Goal: Navigation & Orientation: Understand site structure

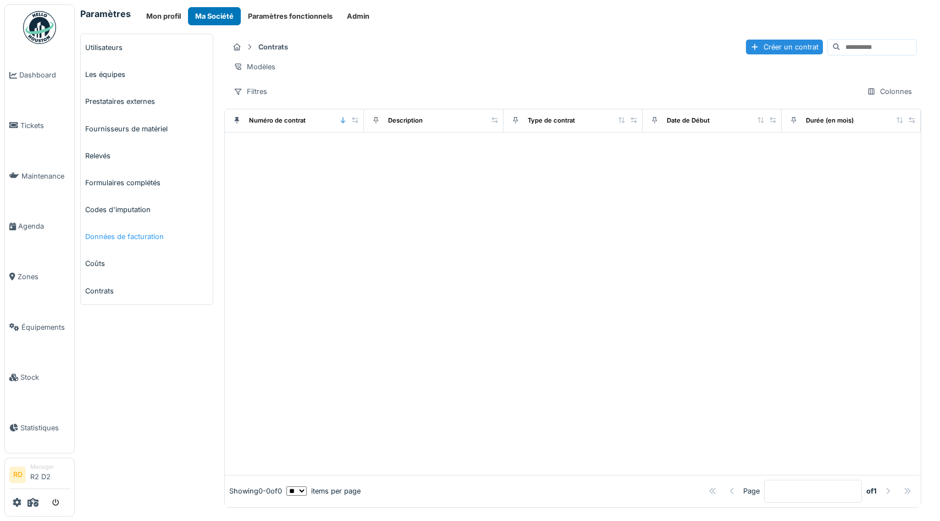
click at [113, 245] on link "Données de facturation" at bounding box center [147, 236] width 132 height 27
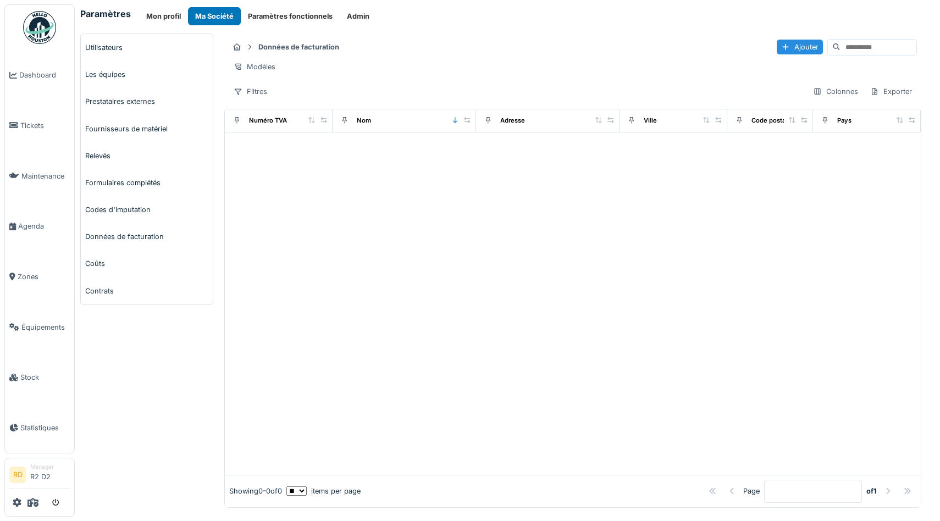
click at [122, 209] on link "Codes d'imputation" at bounding box center [147, 209] width 132 height 27
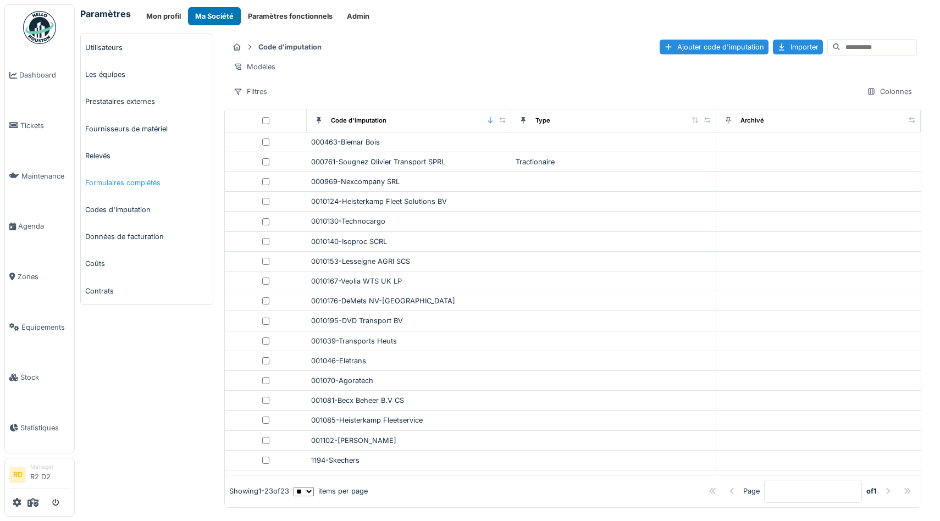
click at [129, 180] on link "Formulaires complétés" at bounding box center [147, 182] width 132 height 27
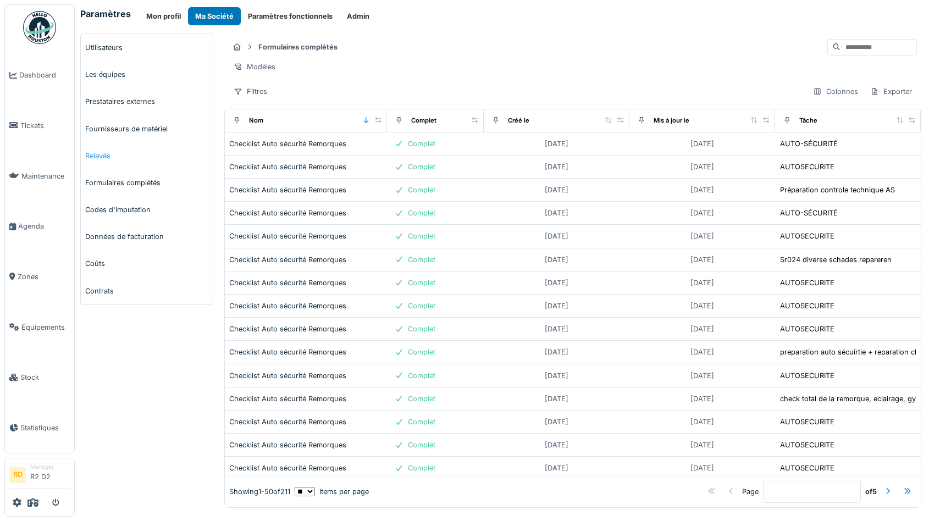
click at [105, 154] on link "Relevés" at bounding box center [147, 155] width 132 height 27
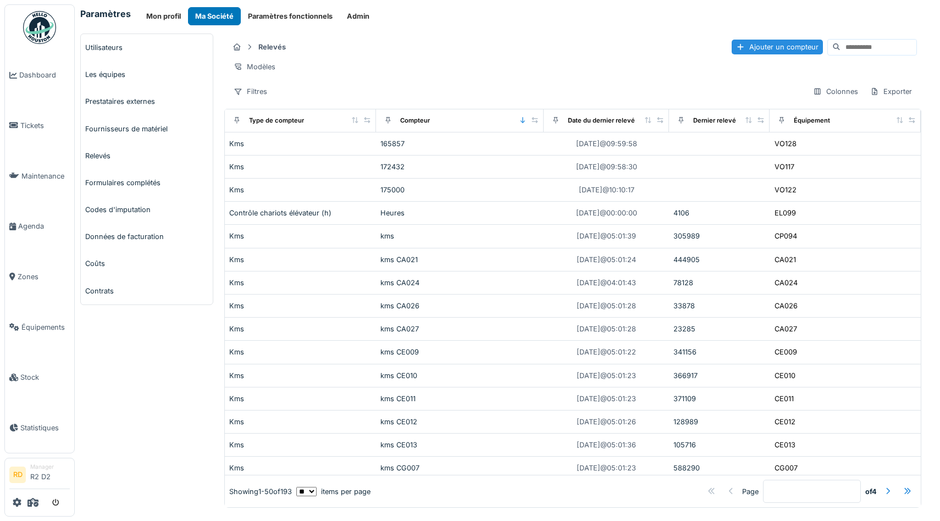
click at [117, 133] on link "Fournisseurs de matériel" at bounding box center [147, 128] width 132 height 27
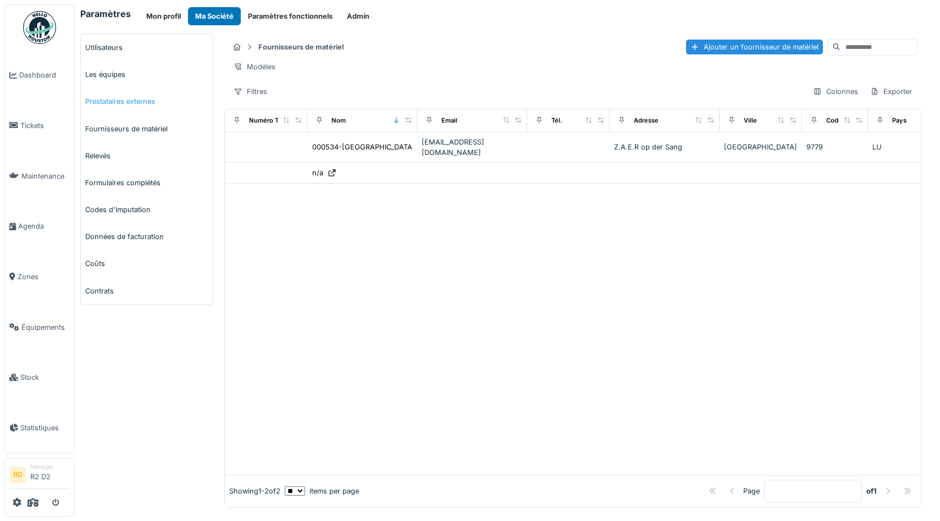
click at [111, 101] on link "Prestataires externes" at bounding box center [147, 101] width 132 height 27
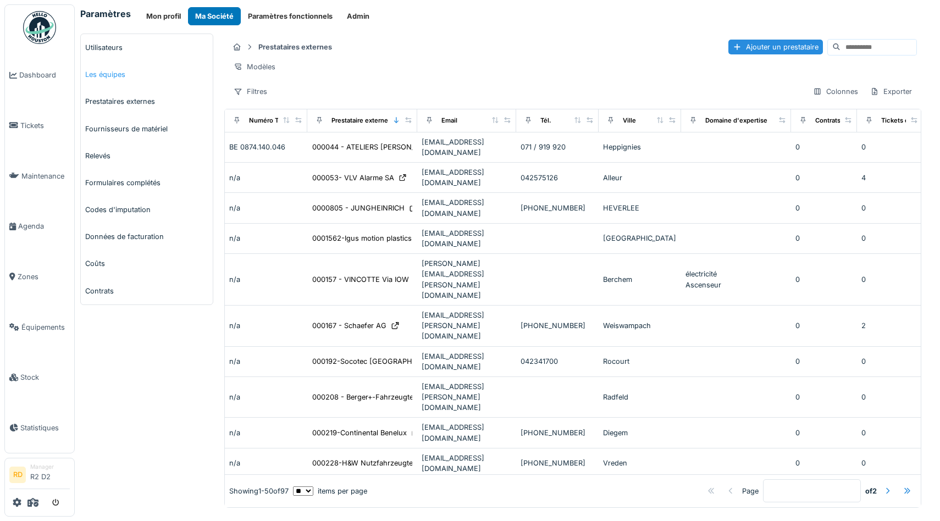
click at [110, 76] on link "Les équipes" at bounding box center [147, 74] width 132 height 27
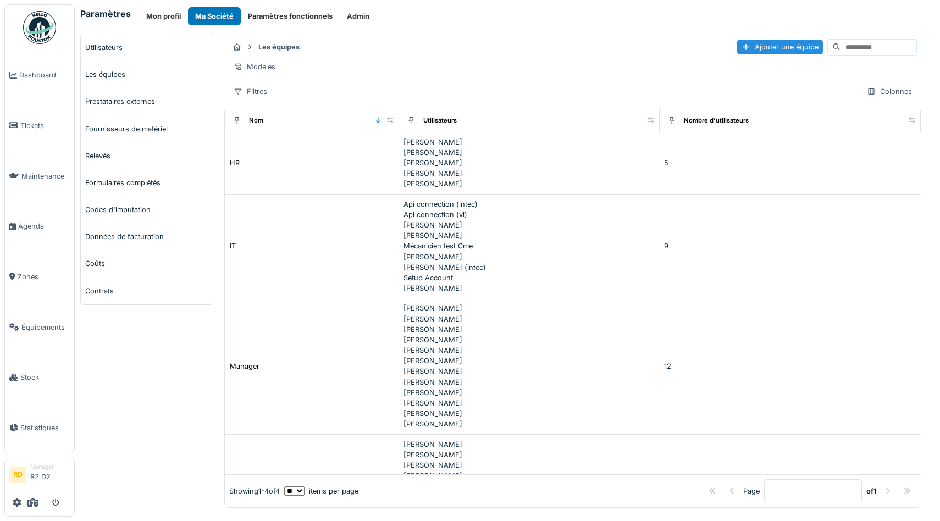
click at [103, 45] on link "Utilisateurs" at bounding box center [147, 47] width 132 height 27
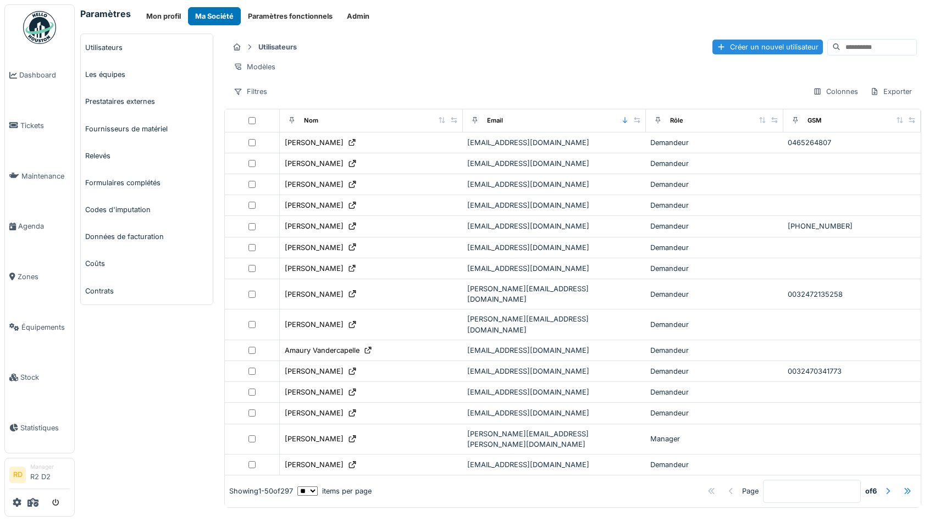
click at [504, 84] on div "Filtres Colonnes Exporter" at bounding box center [573, 92] width 688 height 16
click at [93, 263] on link "Coûts" at bounding box center [147, 263] width 132 height 27
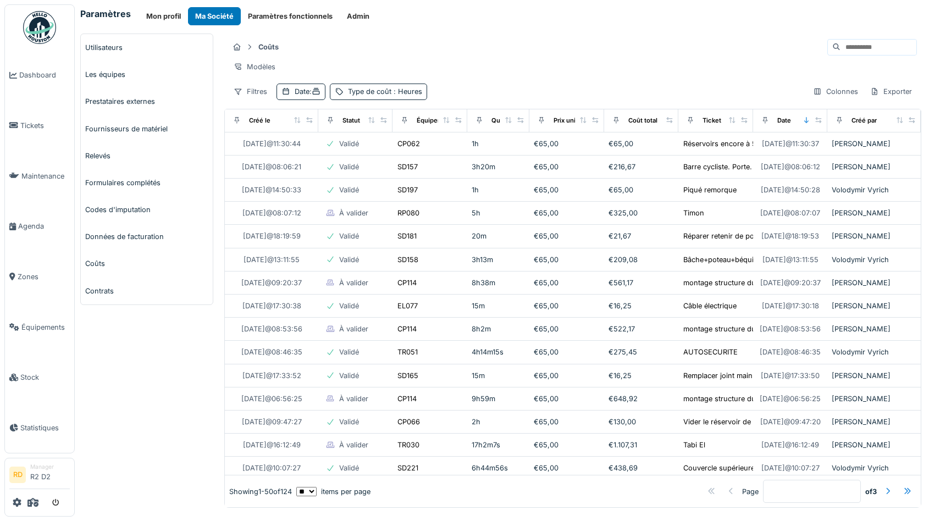
click at [456, 38] on div "Coûts" at bounding box center [573, 47] width 688 height 18
click at [28, 280] on span "Zones" at bounding box center [44, 277] width 52 height 10
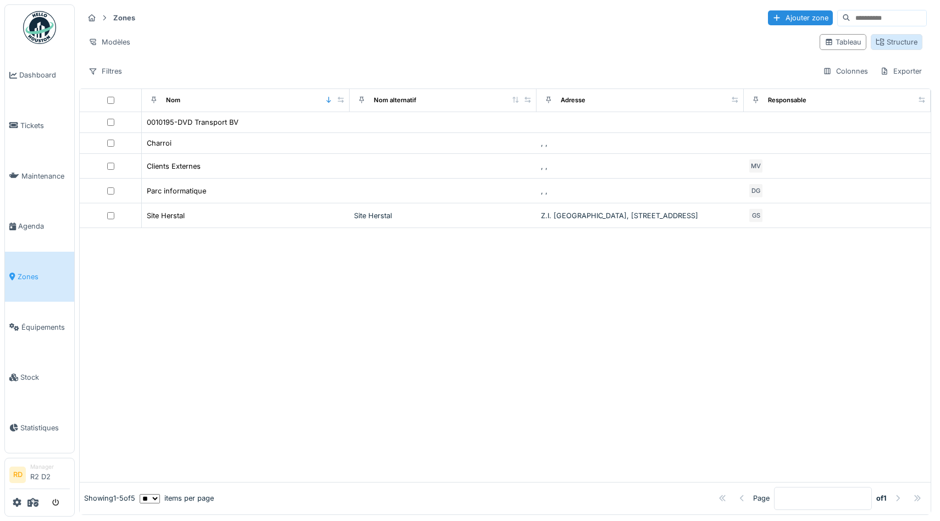
click at [888, 46] on div "Structure" at bounding box center [897, 42] width 42 height 10
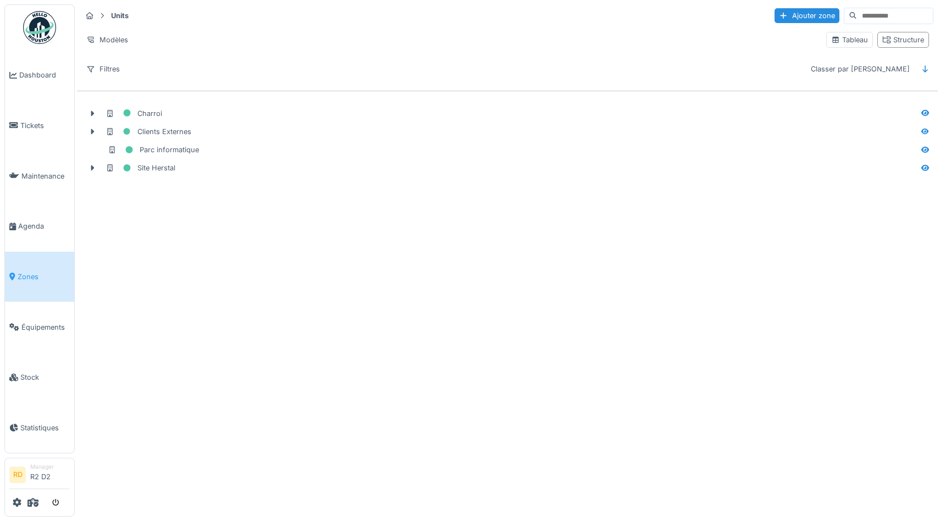
click at [301, 245] on div "Annuler Units Ajouter zone Modèles Tableau Structure Filtres Classer par Nom Ch…" at bounding box center [470, 260] width 940 height 521
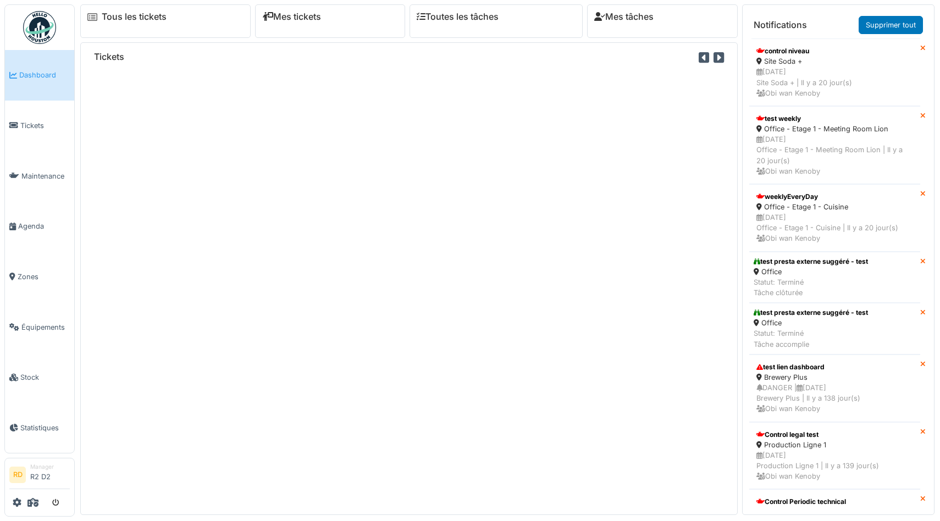
click at [32, 501] on icon at bounding box center [32, 502] width 11 height 9
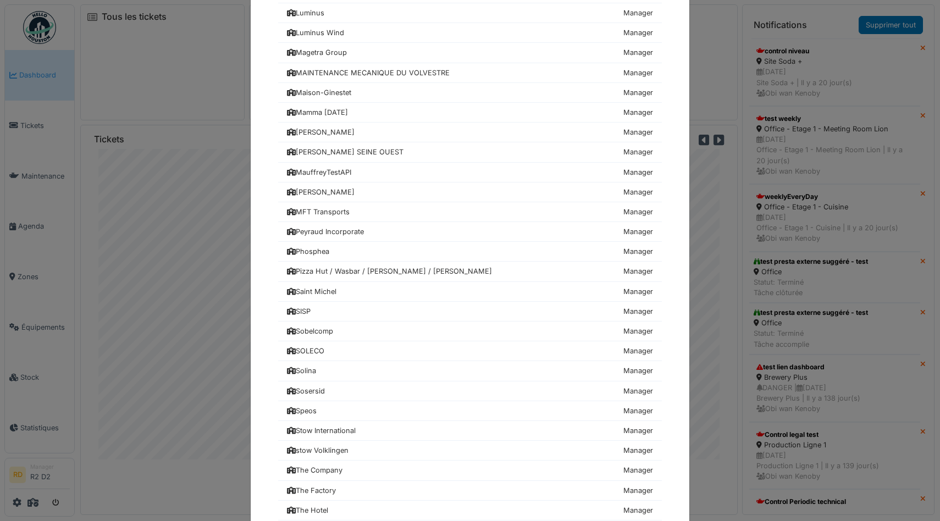
scroll to position [1199, 0]
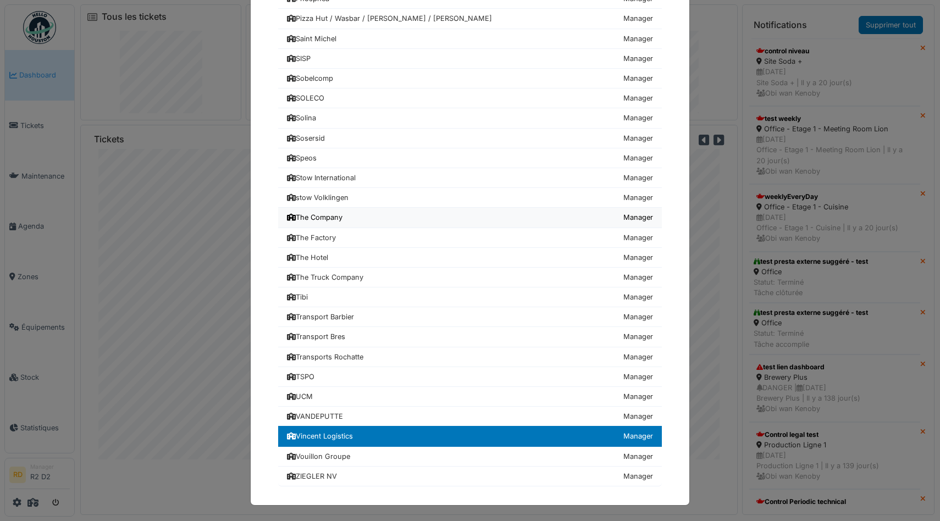
click at [322, 217] on div "The Company" at bounding box center [315, 217] width 56 height 10
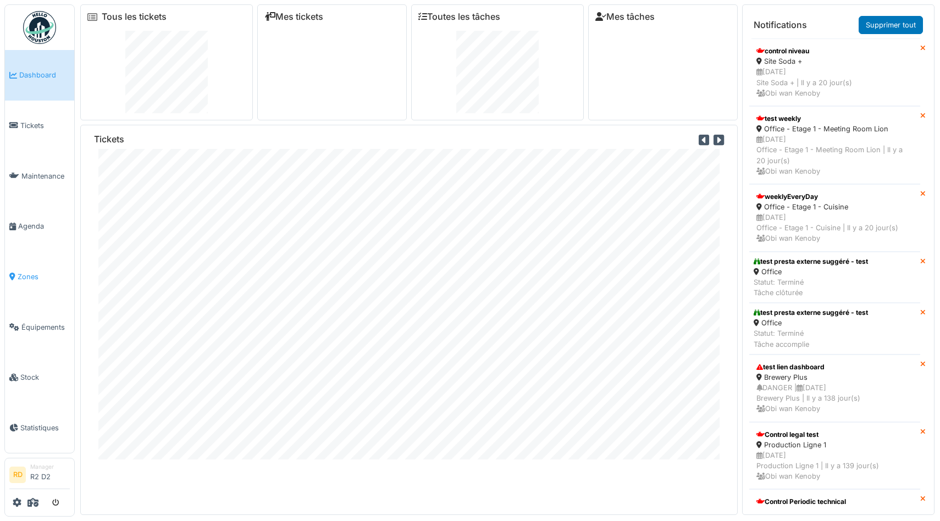
click at [10, 272] on li "Zones" at bounding box center [39, 277] width 60 height 10
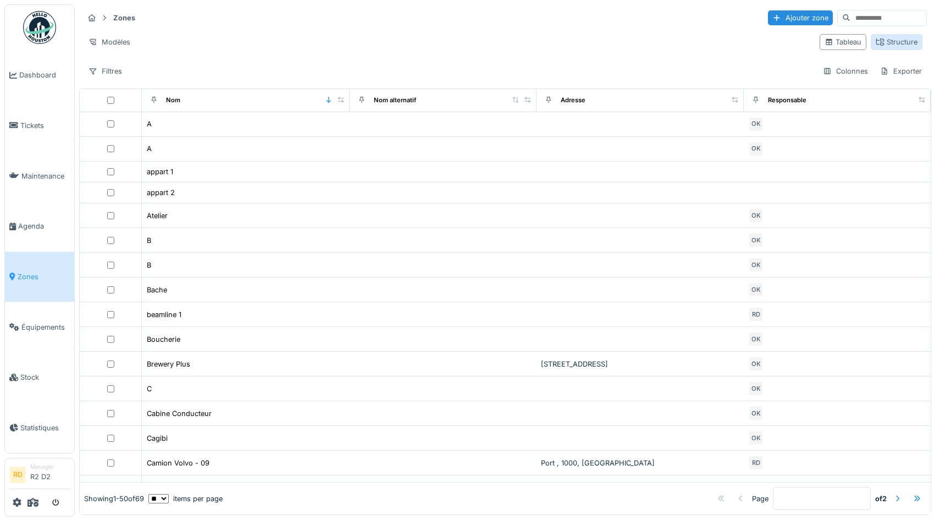
click at [895, 40] on div "Structure" at bounding box center [897, 42] width 42 height 10
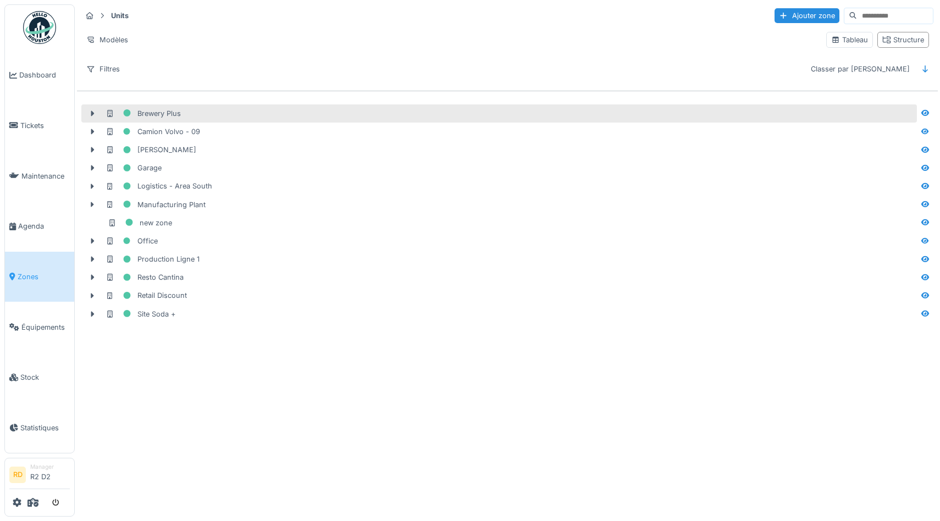
click at [157, 110] on div "Brewery Plus" at bounding box center [143, 114] width 75 height 14
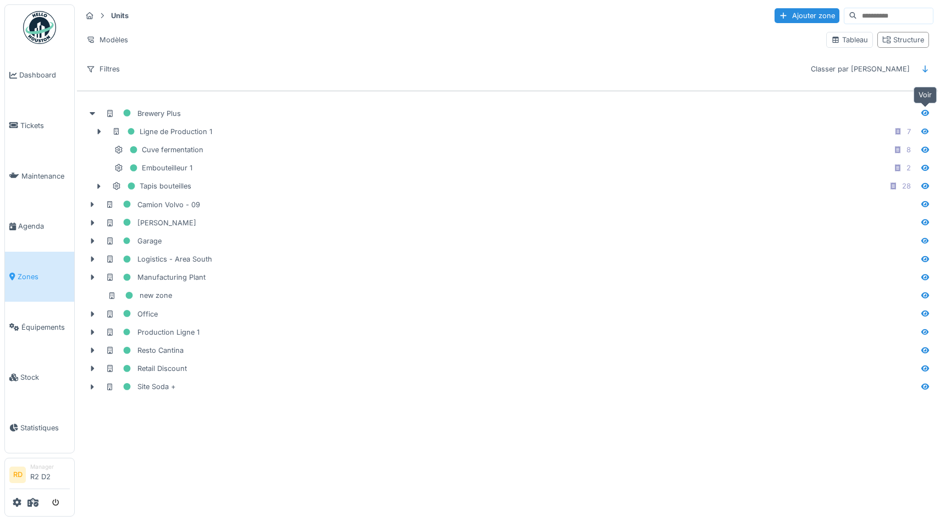
click at [924, 110] on icon at bounding box center [925, 113] width 8 height 6
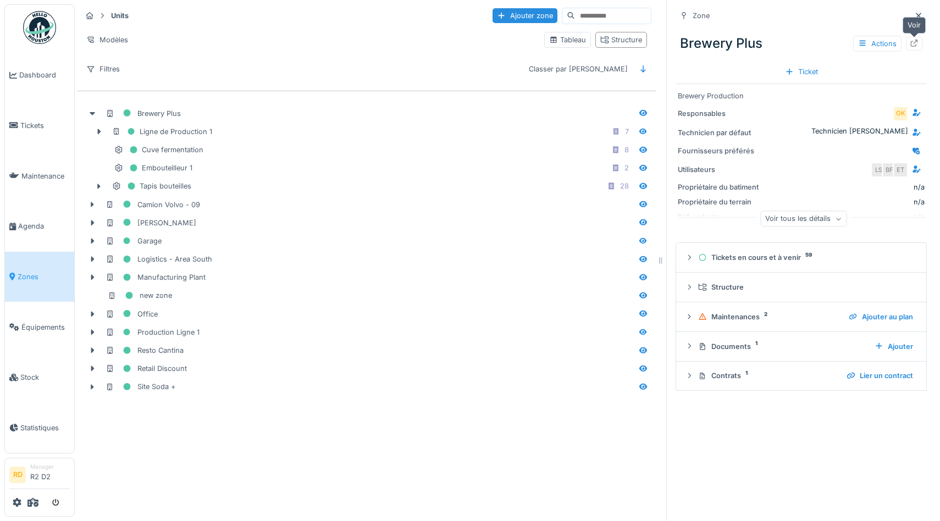
click at [916, 45] on icon at bounding box center [914, 43] width 7 height 7
click at [867, 42] on icon at bounding box center [862, 43] width 9 height 7
click at [812, 38] on div "Brewery Plus Actions" at bounding box center [801, 43] width 251 height 29
click at [873, 41] on div "Actions" at bounding box center [877, 44] width 48 height 16
click at [820, 32] on div "Brewery Plus Actions" at bounding box center [801, 43] width 251 height 29
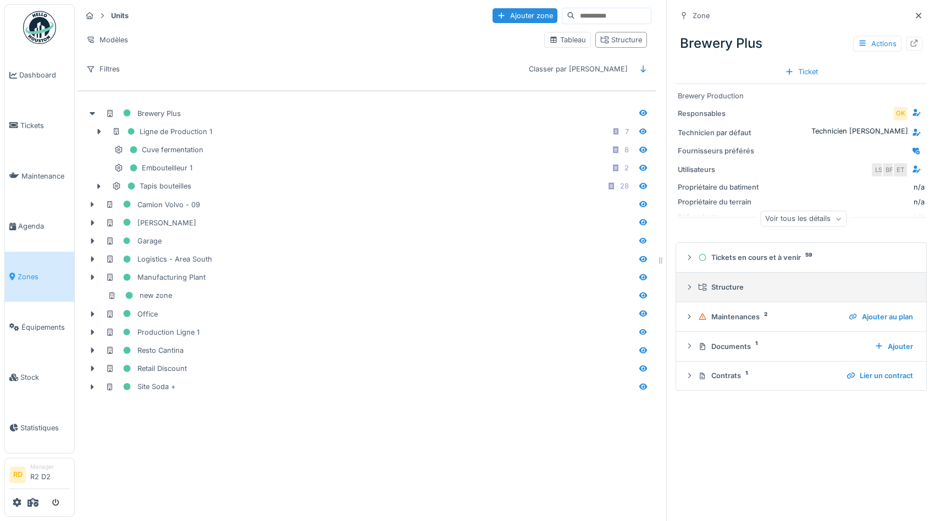
click at [722, 285] on div "Structure" at bounding box center [805, 287] width 215 height 10
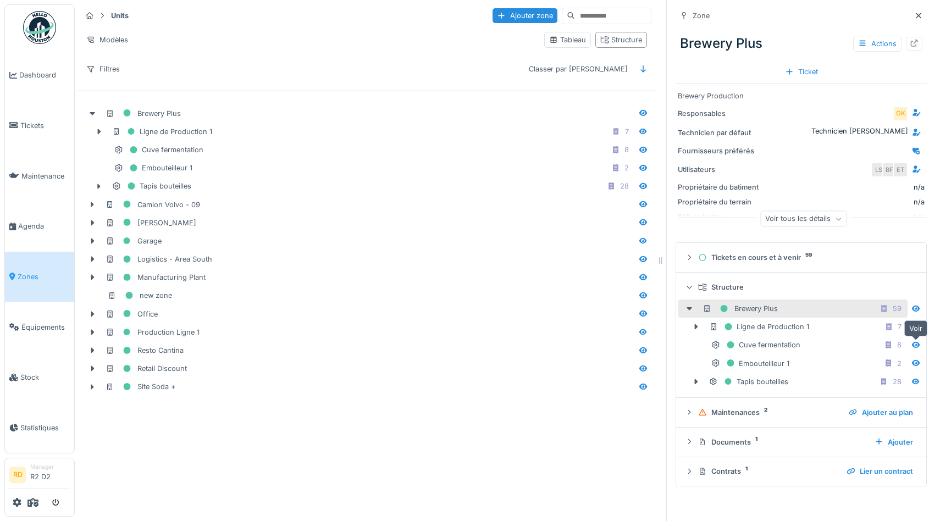
click at [917, 348] on icon at bounding box center [916, 345] width 8 height 6
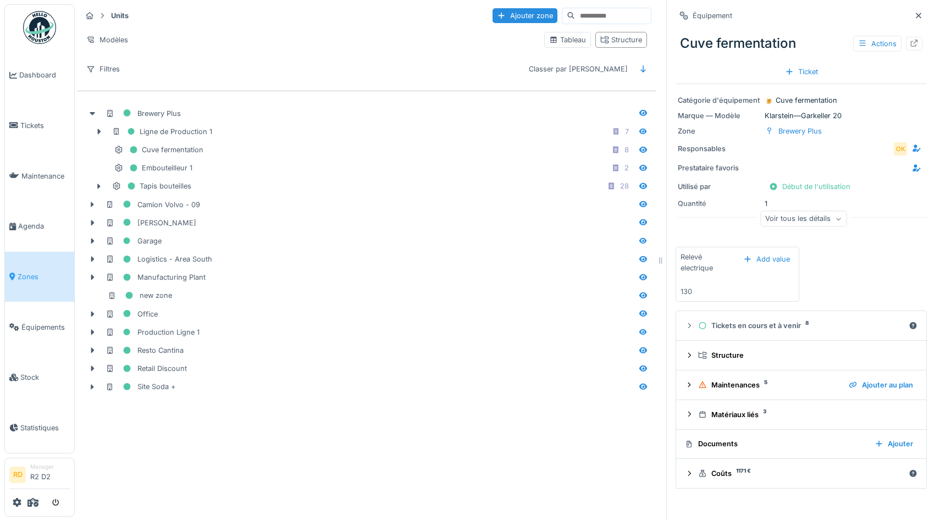
click at [885, 34] on div "Cuve fermentation Actions" at bounding box center [801, 43] width 251 height 29
click at [886, 41] on div "Actions" at bounding box center [877, 44] width 48 height 16
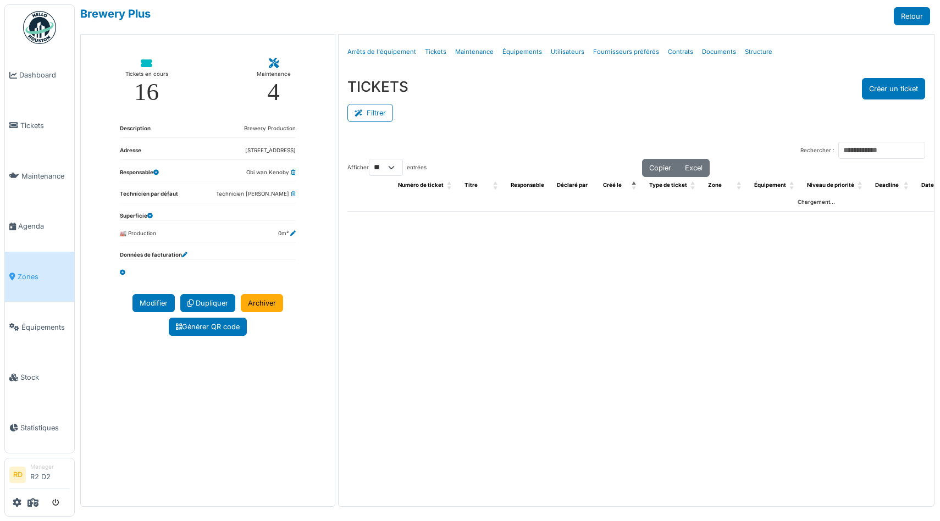
select select "**"
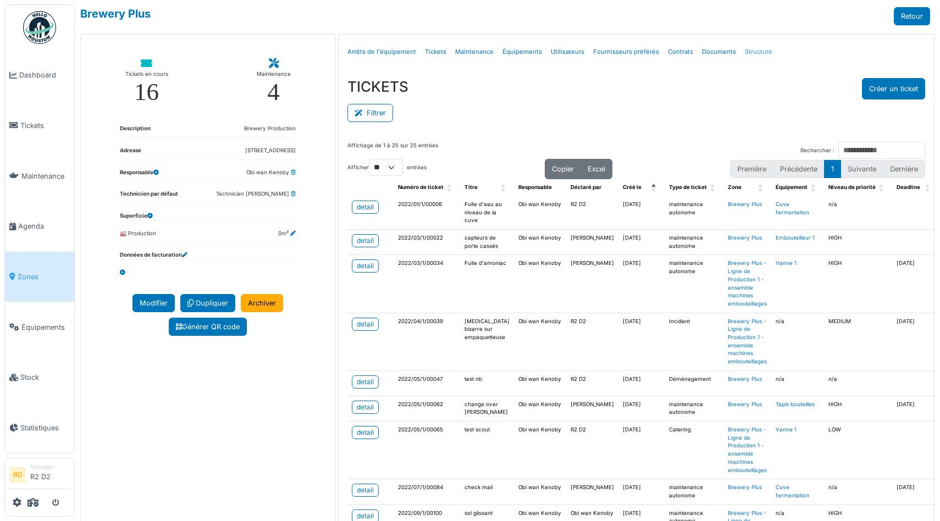
click at [742, 50] on link "Structure" at bounding box center [758, 52] width 36 height 26
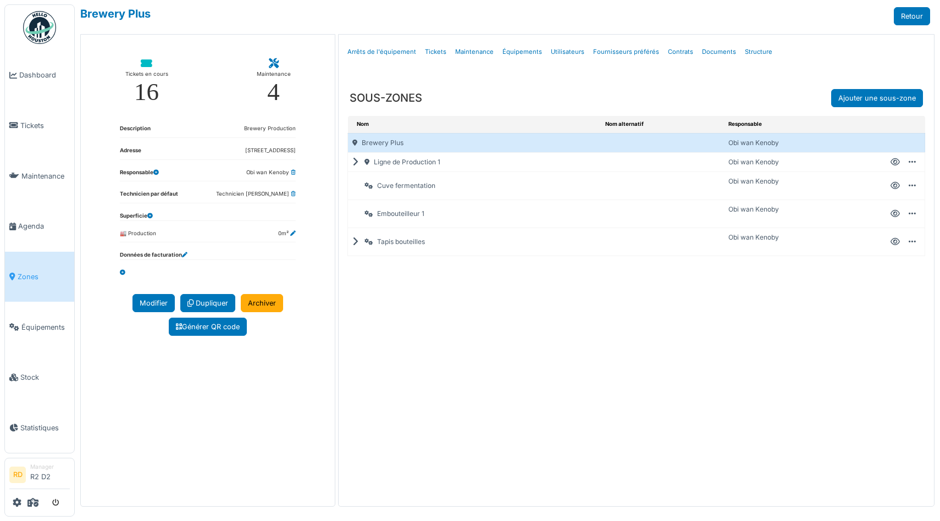
click at [911, 162] on icon at bounding box center [912, 162] width 7 height 1
